Goal: Task Accomplishment & Management: Use online tool/utility

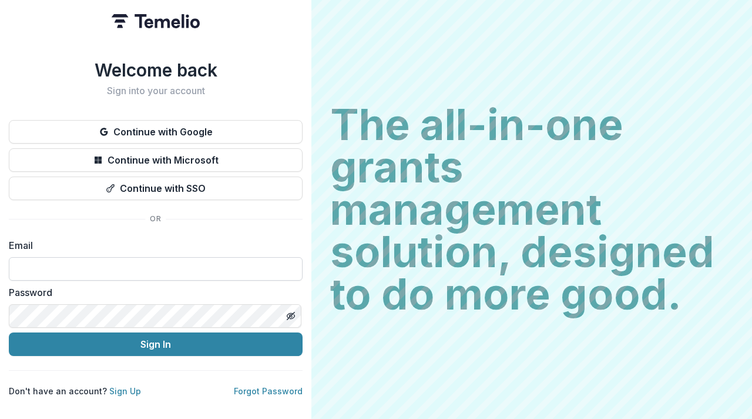
click at [141, 264] on input at bounding box center [156, 269] width 294 height 24
paste input "**********"
type input "**********"
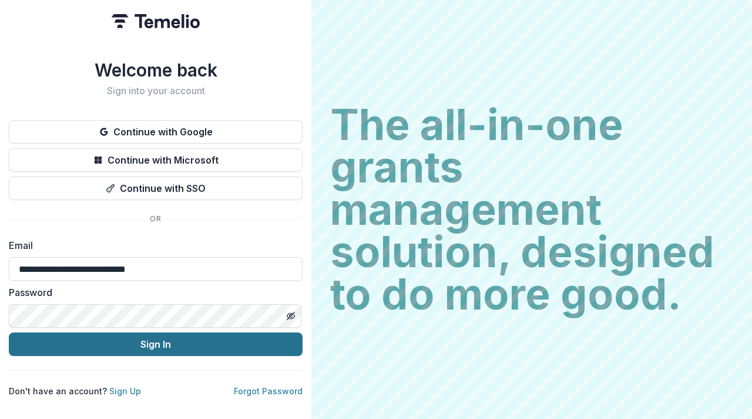
click at [39, 332] on button "Sign In" at bounding box center [156, 344] width 294 height 24
